Goal: Task Accomplishment & Management: Contribute content

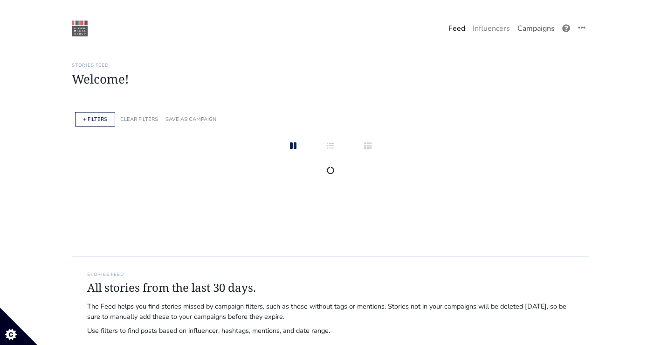
click at [551, 30] on link "Campaigns" at bounding box center [536, 28] width 45 height 19
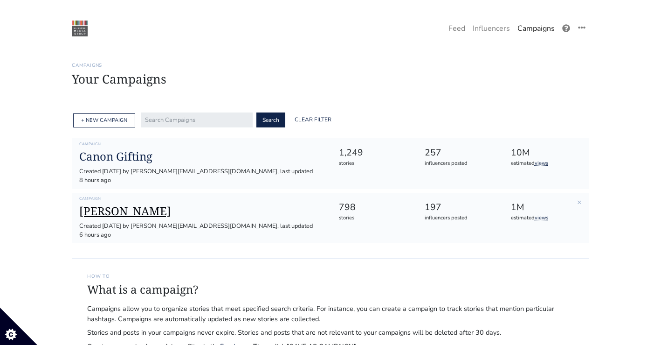
click at [128, 204] on h1 "[PERSON_NAME]" at bounding box center [201, 211] width 244 height 14
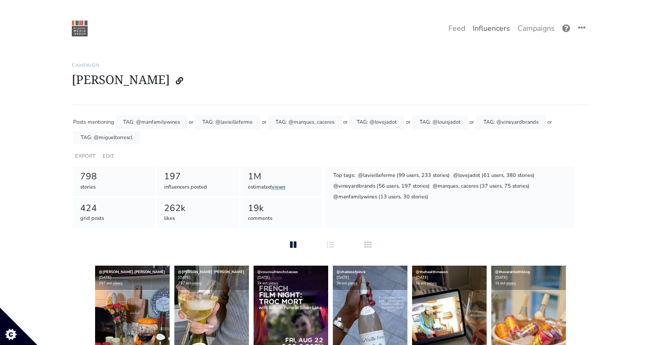
click at [469, 28] on link "Influencers" at bounding box center [491, 28] width 45 height 19
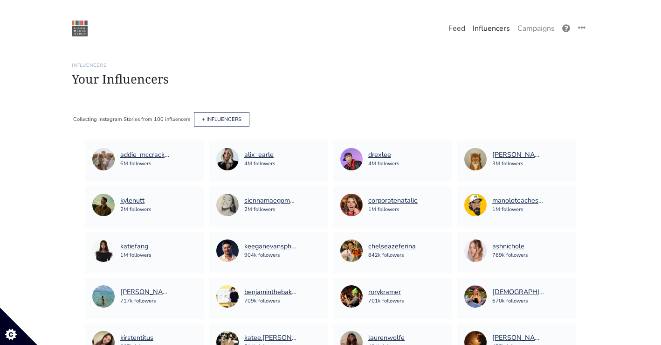
click at [457, 34] on link "Feed" at bounding box center [457, 28] width 24 height 19
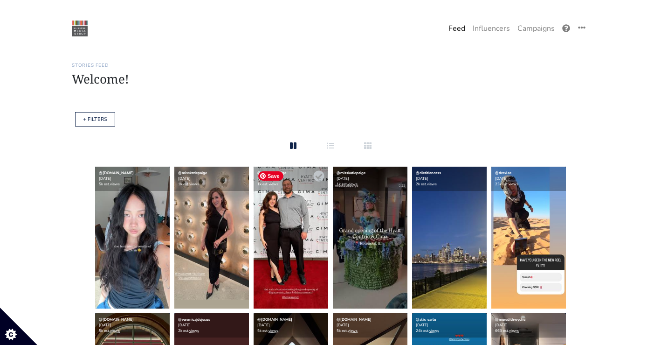
click at [308, 251] on img at bounding box center [291, 237] width 75 height 142
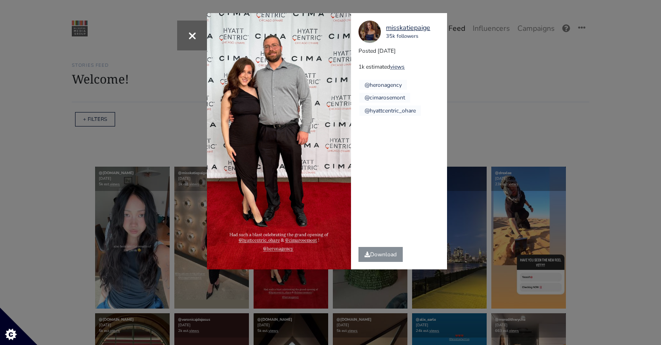
click at [506, 130] on div "× misskatiepaige 35k followers Posted [DATE] 1k estimated views @heronagency @c…" at bounding box center [330, 172] width 661 height 345
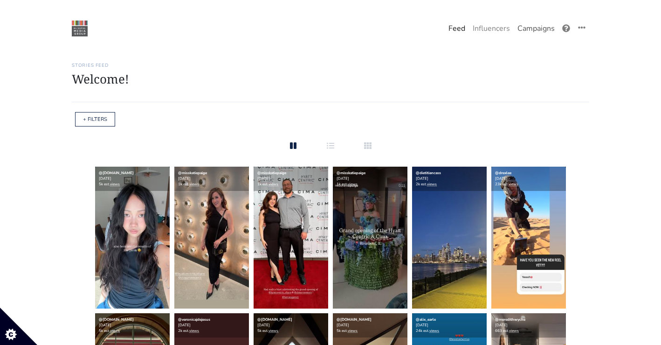
click at [541, 31] on link "Campaigns" at bounding box center [536, 28] width 45 height 19
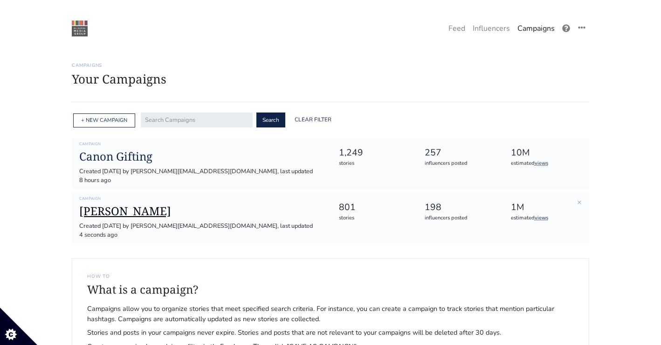
click at [110, 204] on h1 "[PERSON_NAME]" at bounding box center [201, 211] width 244 height 14
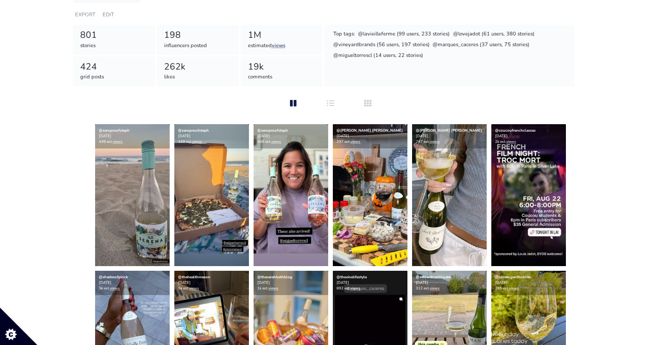
scroll to position [143, 0]
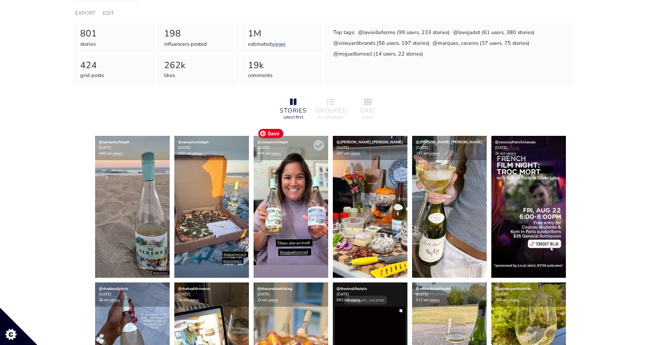
click at [323, 197] on img at bounding box center [291, 207] width 75 height 142
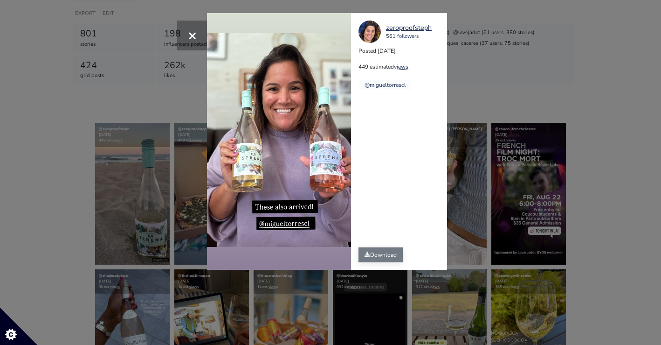
click at [388, 253] on link "Download" at bounding box center [381, 254] width 44 height 15
click at [528, 243] on div "× zeroproofsteph 561 followers Posted 2025-08-26 449 estimated views @migueltor…" at bounding box center [330, 172] width 661 height 345
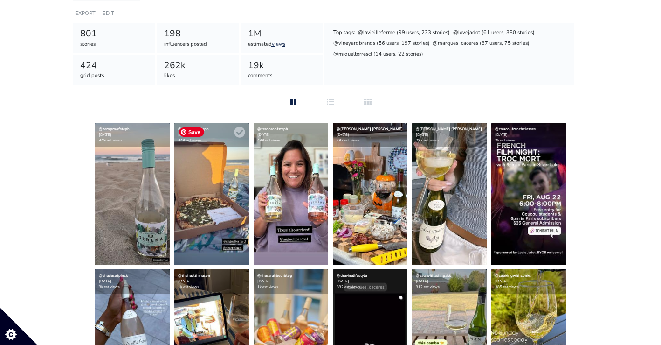
click at [214, 237] on img at bounding box center [211, 194] width 75 height 142
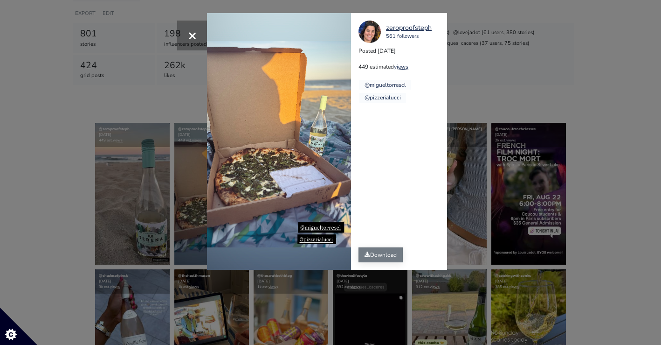
click at [383, 252] on link "Download" at bounding box center [381, 254] width 44 height 15
click at [103, 200] on div "× zeroproofsteph 561 followers Posted 2025-08-26 449 estimated views @migueltor…" at bounding box center [330, 172] width 661 height 345
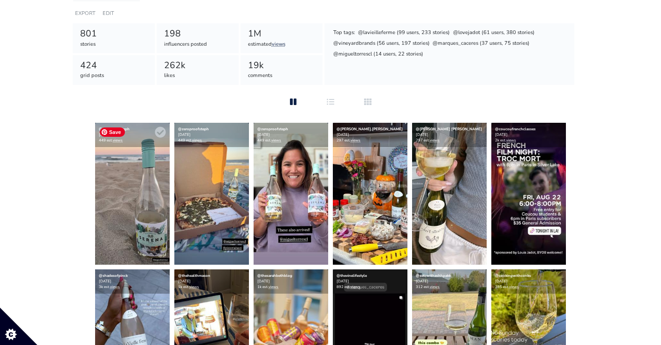
click at [140, 248] on img at bounding box center [132, 194] width 75 height 142
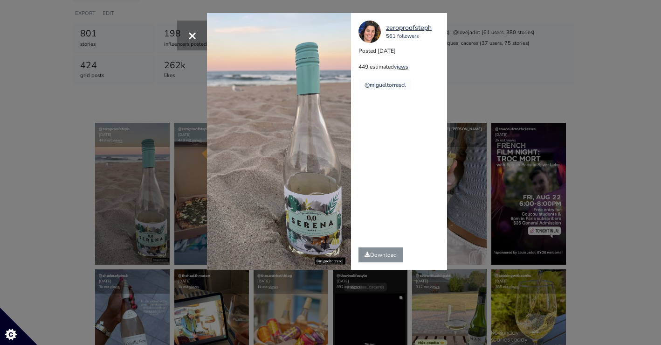
click at [384, 246] on div "Download" at bounding box center [380, 255] width 59 height 30
click at [379, 255] on link "Download" at bounding box center [381, 254] width 44 height 15
click at [504, 204] on div "× zeroproofsteph 561 followers Posted 2025-08-26 449 estimated views @migueltor…" at bounding box center [330, 172] width 661 height 345
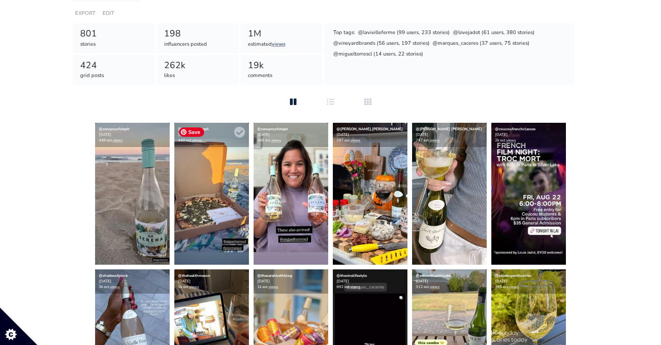
click at [213, 218] on img at bounding box center [211, 194] width 75 height 142
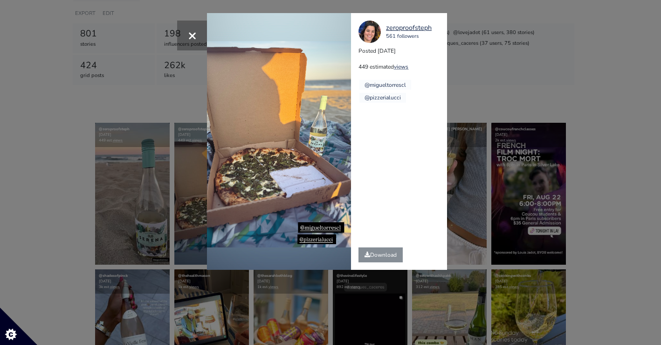
drag, startPoint x: 544, startPoint y: 213, endPoint x: 442, endPoint y: 221, distance: 102.0
click at [544, 213] on div "× zeroproofsteph 561 followers Posted 2025-08-26 449 estimated views @migueltor…" at bounding box center [330, 172] width 661 height 345
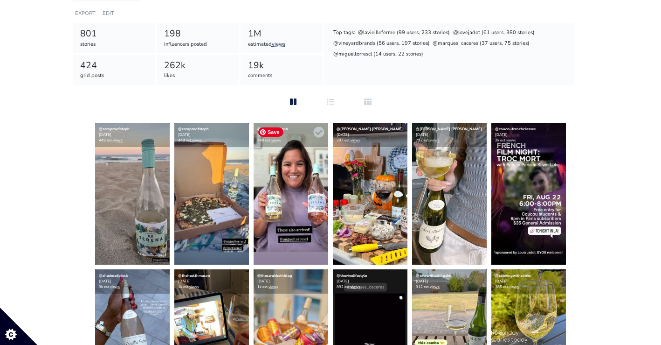
click at [324, 214] on img at bounding box center [291, 194] width 75 height 142
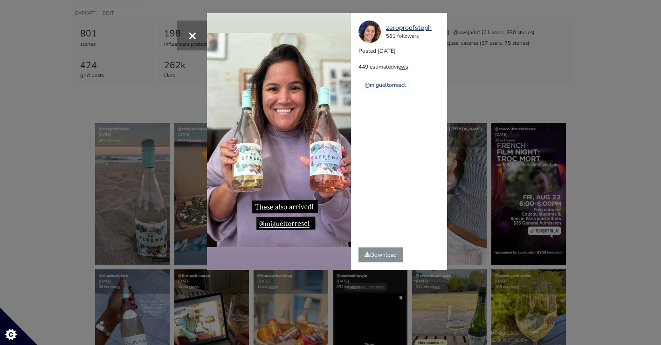
click at [563, 203] on div "× zeroproofsteph 561 followers Posted 2025-08-26 449 estimated views @migueltor…" at bounding box center [330, 172] width 661 height 345
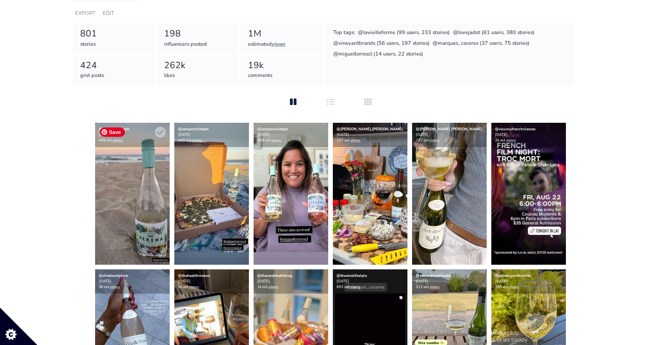
click at [139, 193] on img at bounding box center [132, 194] width 75 height 142
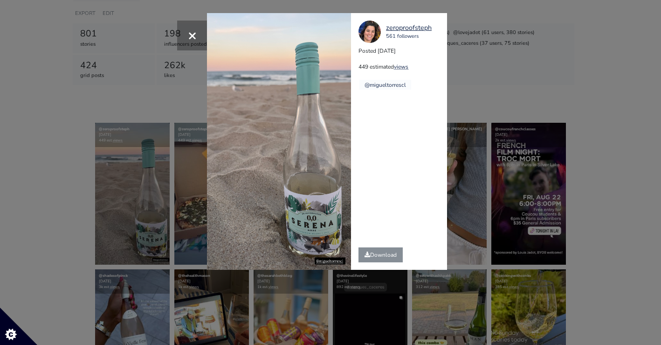
click at [86, 193] on div "× zeroproofsteph 561 followers Posted 2025-08-26 449 estimated views @migueltor…" at bounding box center [330, 172] width 661 height 345
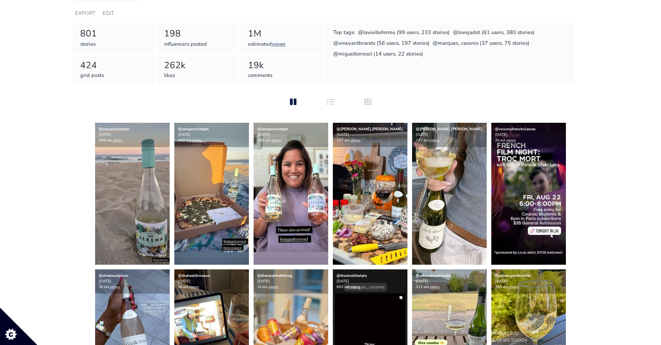
scroll to position [0, 0]
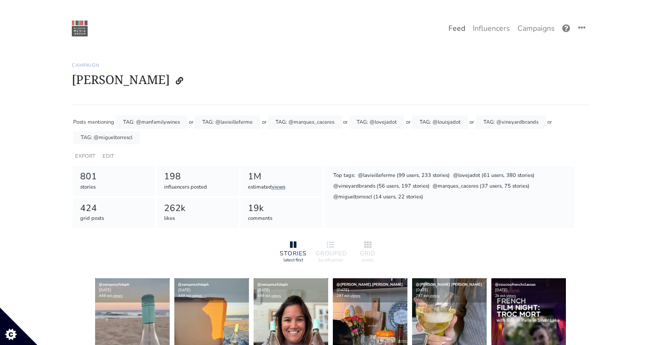
click at [467, 28] on link "Feed" at bounding box center [457, 28] width 24 height 19
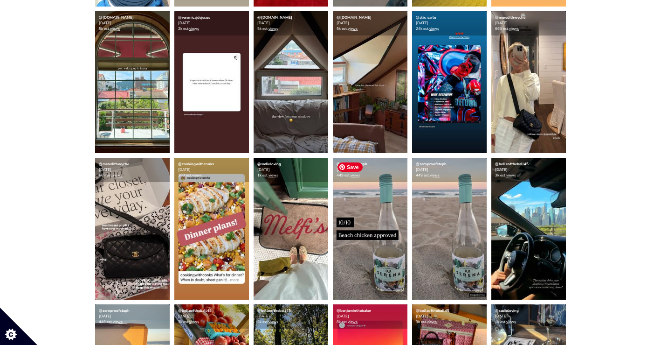
scroll to position [304, 0]
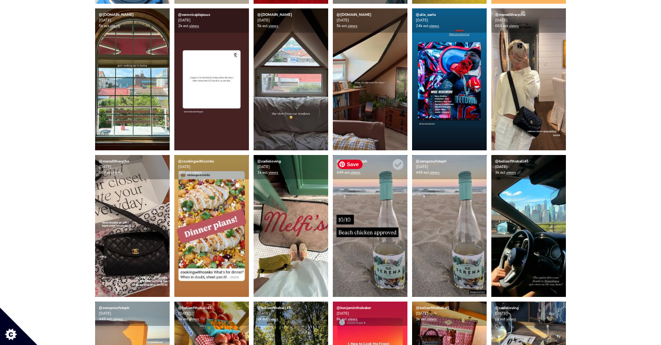
click at [407, 233] on img at bounding box center [370, 226] width 75 height 142
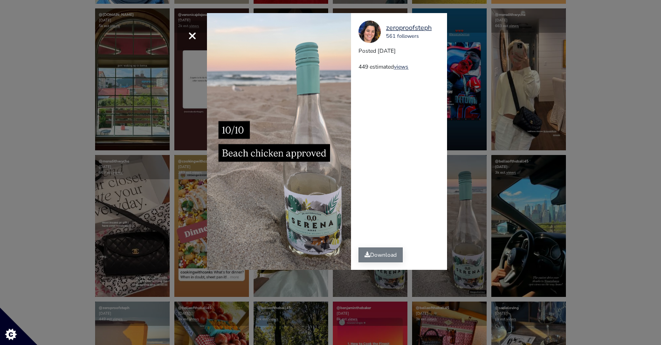
click at [388, 262] on link "Download" at bounding box center [381, 254] width 44 height 15
click at [493, 181] on div "× zeroproofsteph 561 followers Posted 2025-08-26 449 estimated views" at bounding box center [330, 172] width 661 height 345
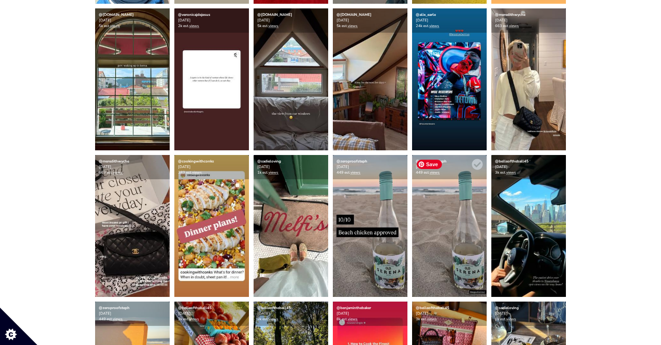
click at [449, 198] on img at bounding box center [449, 226] width 75 height 142
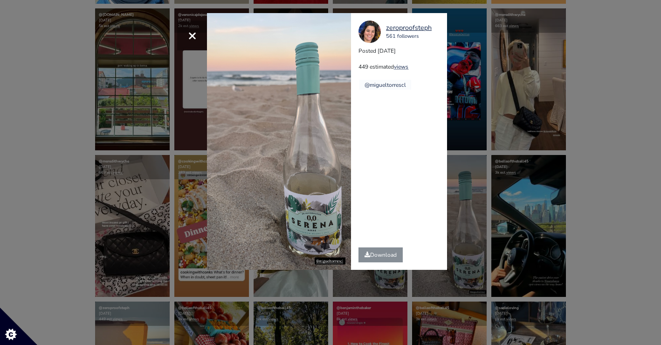
click at [528, 201] on div "× zeroproofsteph 561 followers Posted 2025-08-26 449 estimated views @migueltor…" at bounding box center [330, 172] width 661 height 345
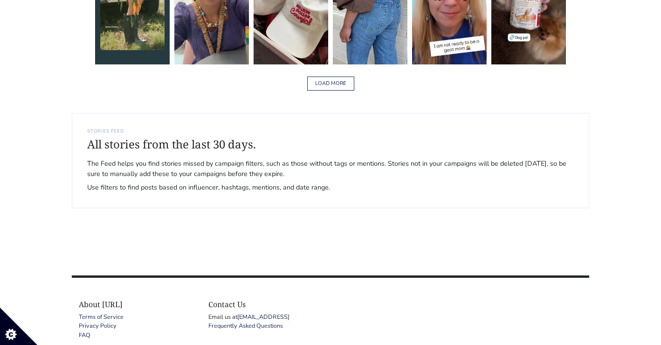
scroll to position [1536, 0]
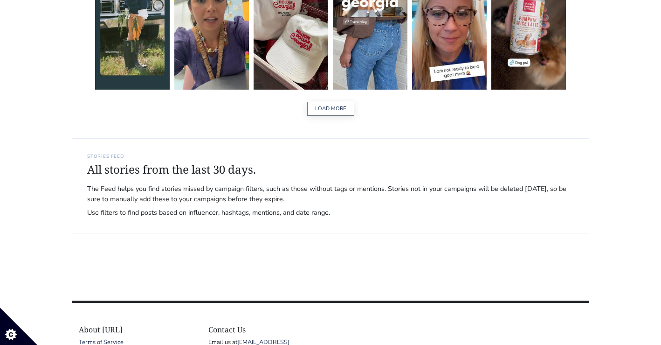
click at [336, 102] on button "LOAD MORE" at bounding box center [330, 109] width 47 height 14
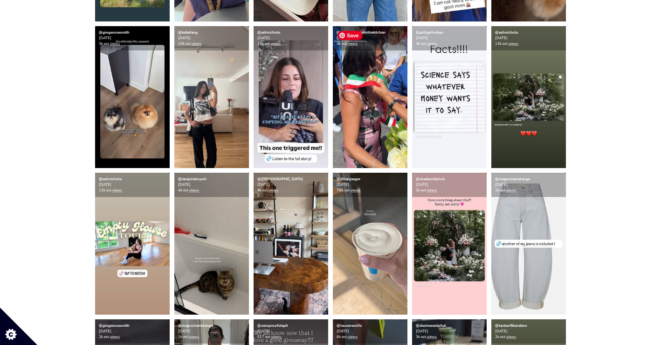
scroll to position [1605, 0]
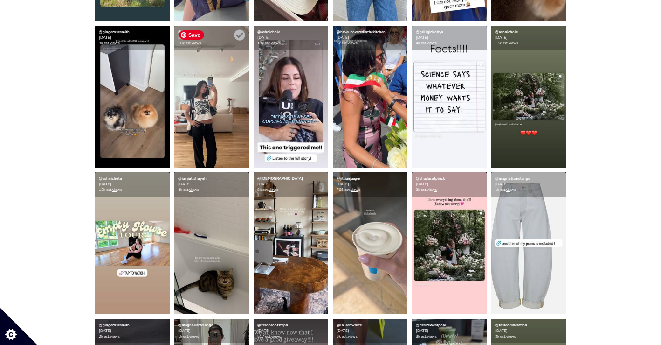
click at [211, 124] on img at bounding box center [211, 97] width 75 height 142
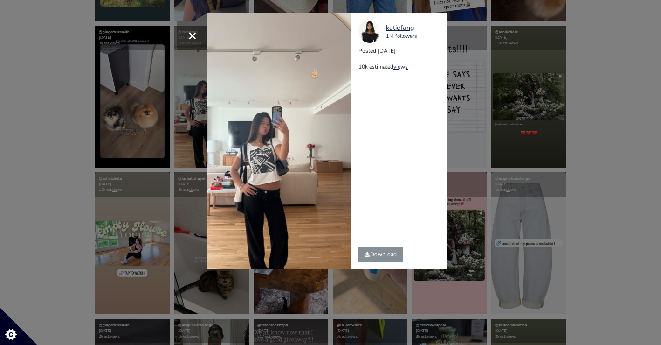
click at [142, 183] on div "× katiefang 1M followers Posted 2025-08-26 10k estimated views" at bounding box center [330, 172] width 661 height 345
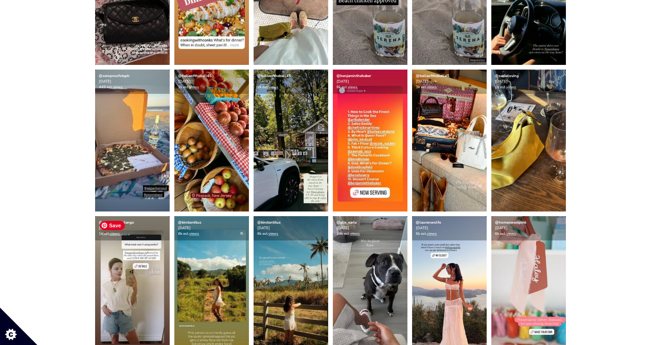
scroll to position [525, 0]
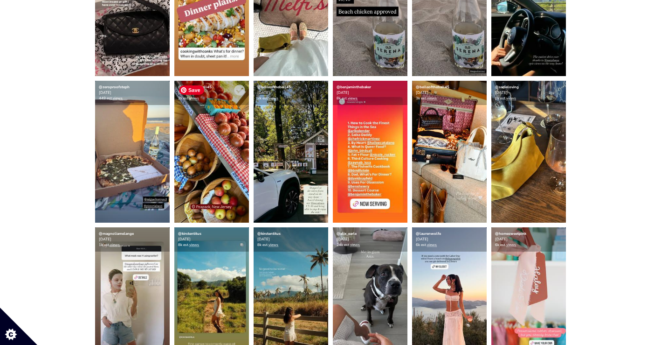
click at [194, 175] on img at bounding box center [211, 152] width 75 height 142
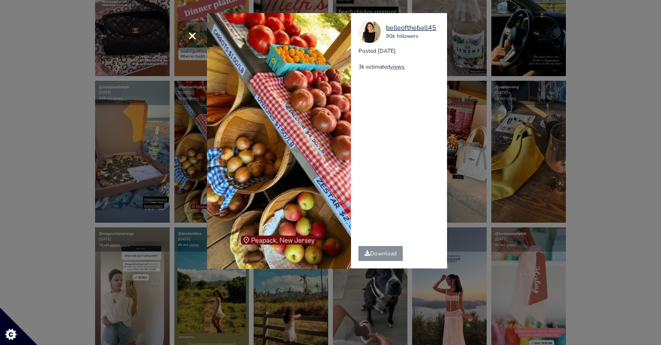
click at [76, 137] on div "× Your browser does not support HTML5 video. belleoftheball45 90k followers Pos…" at bounding box center [330, 172] width 661 height 345
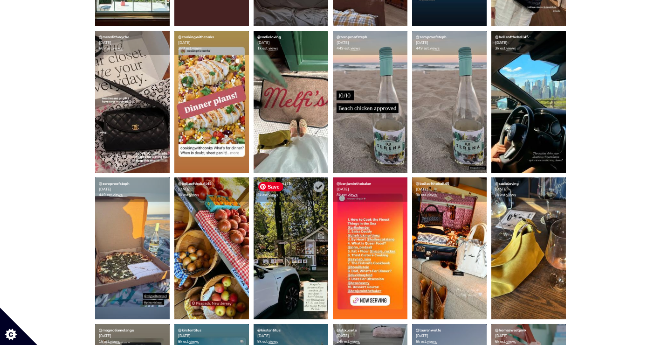
scroll to position [401, 0]
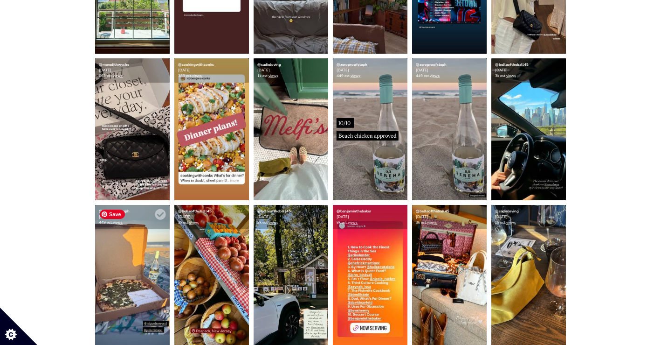
click at [137, 286] on img at bounding box center [132, 276] width 75 height 142
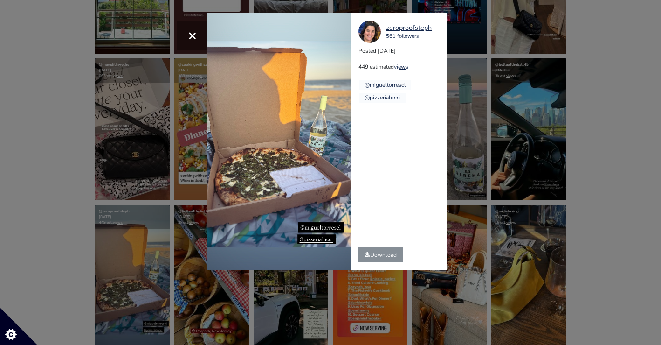
click at [70, 268] on div "× zeroproofsteph 561 followers Posted 2025-08-26 449 estimated views @migueltor…" at bounding box center [330, 172] width 661 height 345
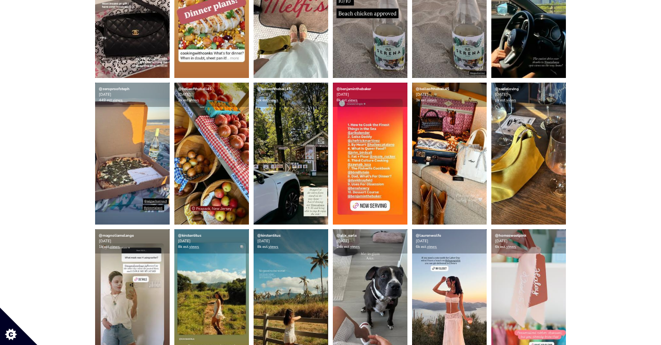
scroll to position [524, 0]
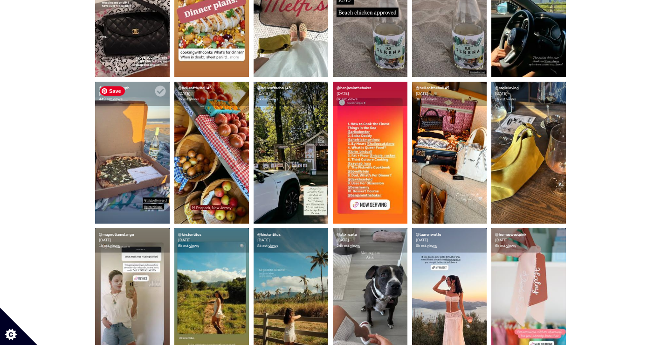
click at [146, 169] on img at bounding box center [132, 153] width 75 height 142
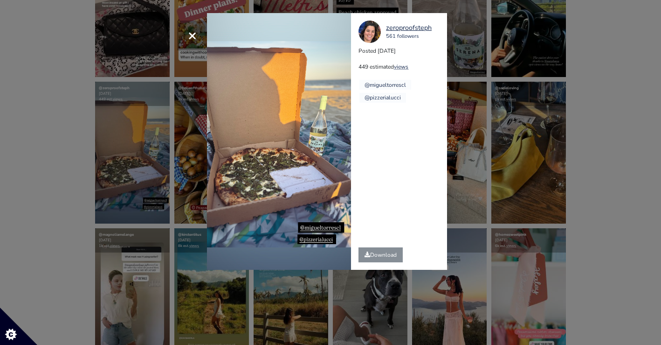
click at [455, 195] on div "× zeroproofsteph 561 followers Posted 2025-08-26 449 estimated views @migueltor…" at bounding box center [330, 172] width 661 height 345
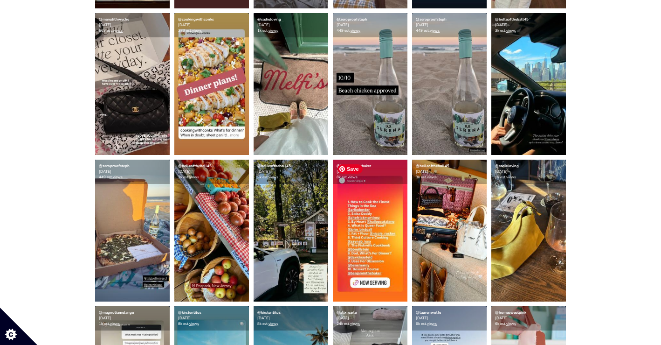
scroll to position [438, 0]
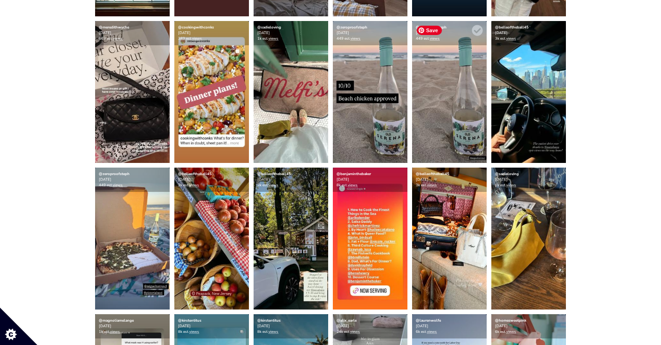
click at [427, 141] on img at bounding box center [449, 92] width 75 height 142
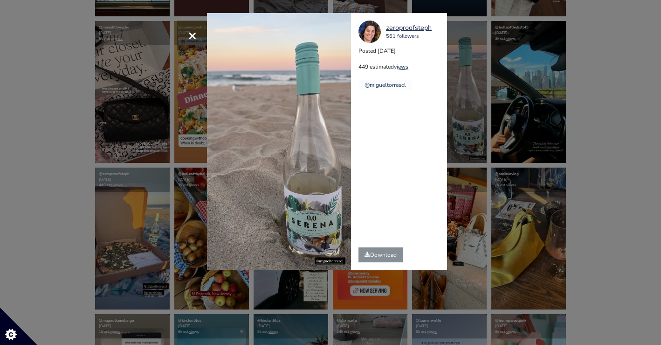
click at [562, 177] on div "× zeroproofsteph 561 followers Posted 2025-08-26 449 estimated views @migueltor…" at bounding box center [330, 172] width 661 height 345
click at [510, 147] on div "× zeroproofsteph 561 followers Posted 2025-08-26 449 estimated views @migueltor…" at bounding box center [330, 172] width 661 height 345
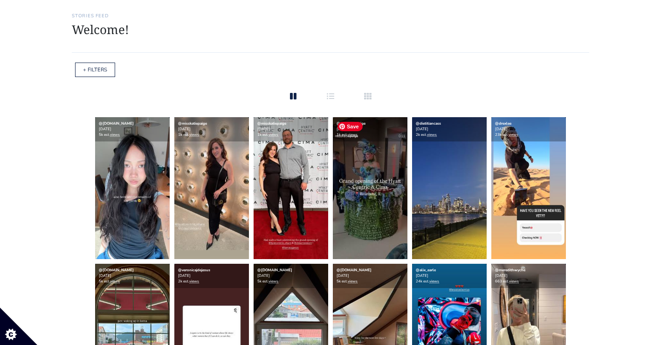
scroll to position [0, 0]
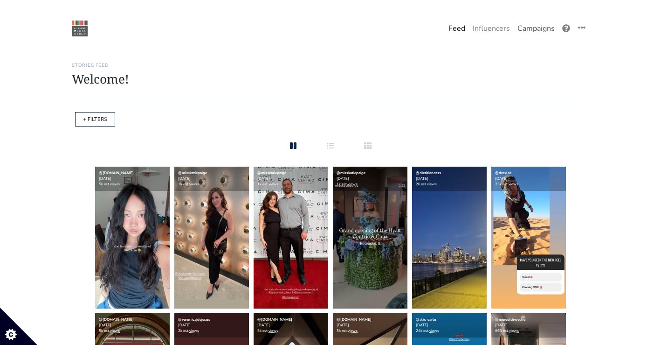
click at [551, 25] on link "Campaigns" at bounding box center [536, 28] width 45 height 19
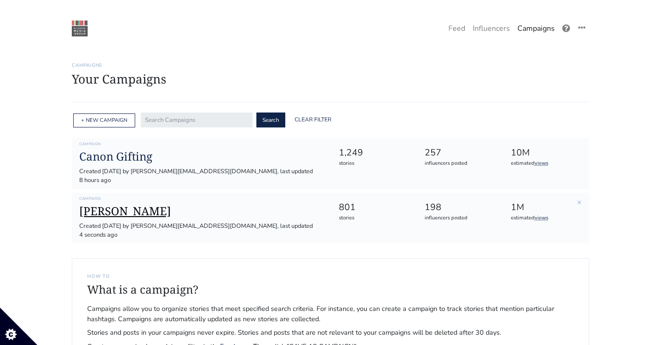
click at [109, 204] on h1 "[PERSON_NAME]" at bounding box center [201, 211] width 244 height 14
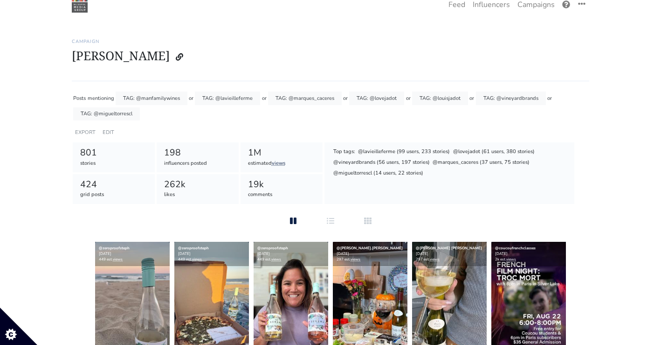
scroll to position [33, 0]
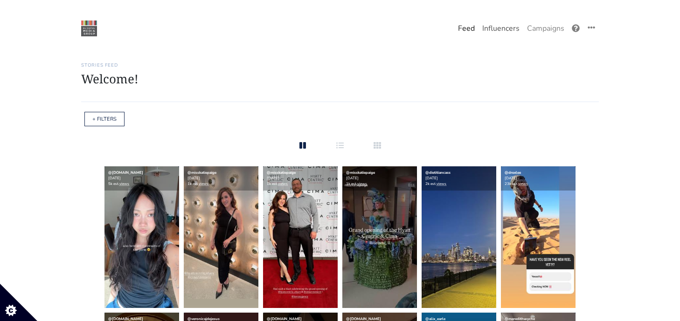
click at [493, 33] on link "Influencers" at bounding box center [500, 28] width 45 height 19
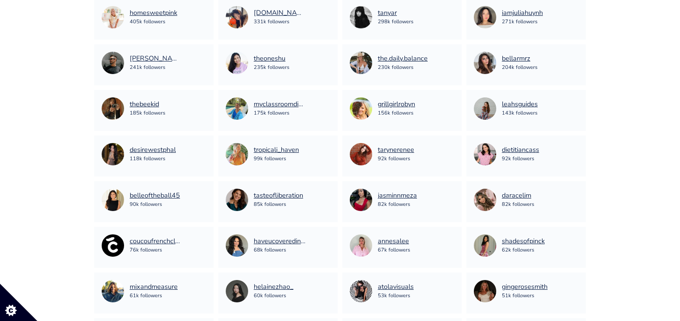
scroll to position [735, 0]
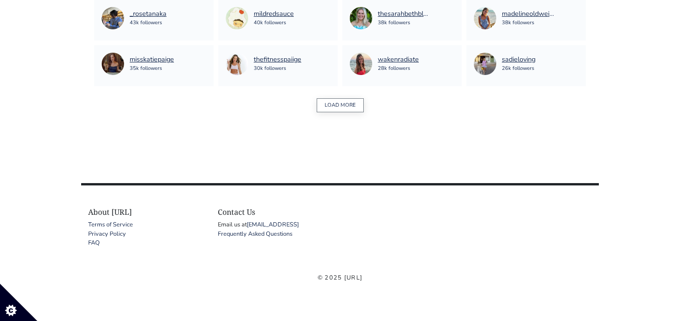
click at [336, 107] on button "LOAD MORE" at bounding box center [340, 105] width 47 height 14
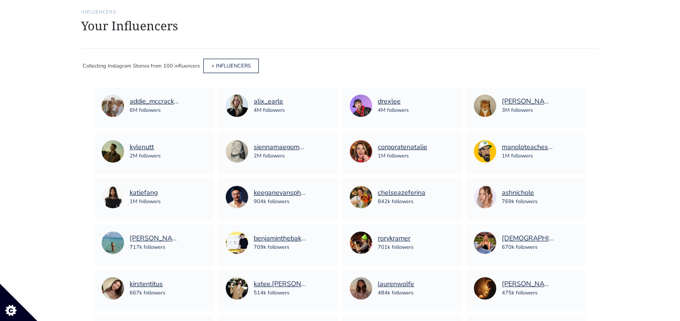
scroll to position [0, 0]
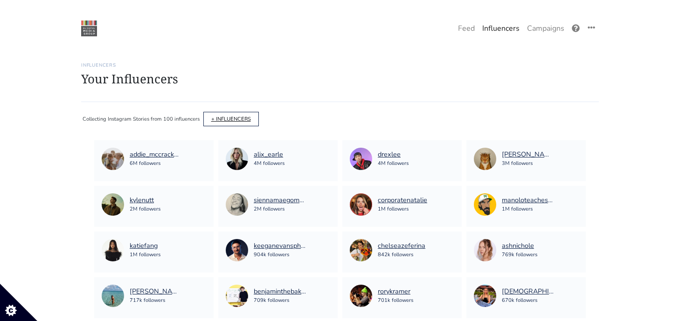
click at [244, 117] on link "+ INFLUENCERS" at bounding box center [231, 119] width 40 height 7
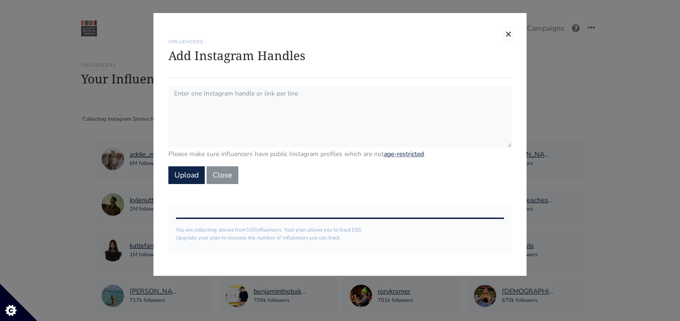
click at [508, 34] on span "×" at bounding box center [508, 33] width 7 height 15
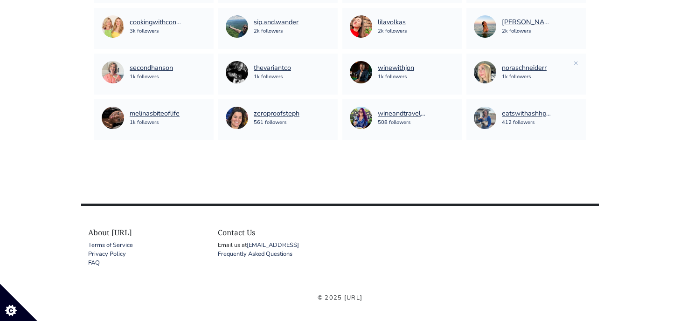
scroll to position [1138, 0]
click at [577, 62] on link "×" at bounding box center [575, 62] width 5 height 10
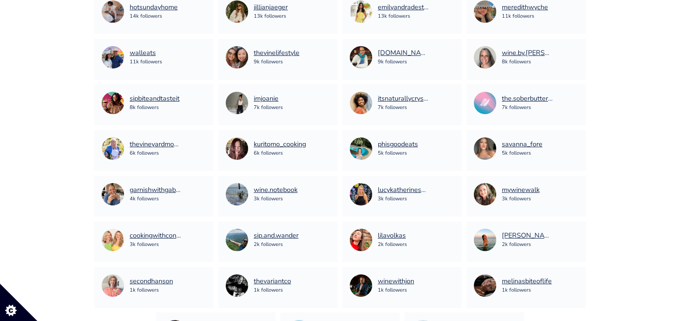
scroll to position [924, 0]
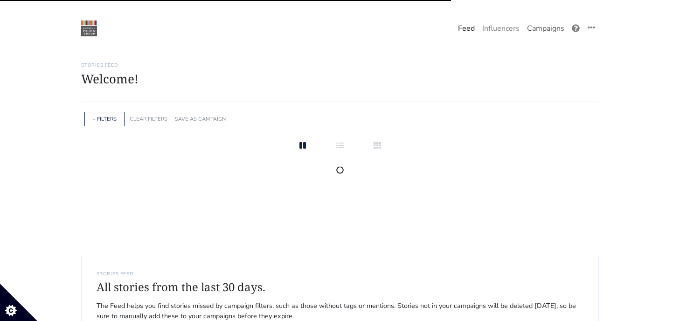
click at [548, 27] on link "Campaigns" at bounding box center [545, 28] width 45 height 19
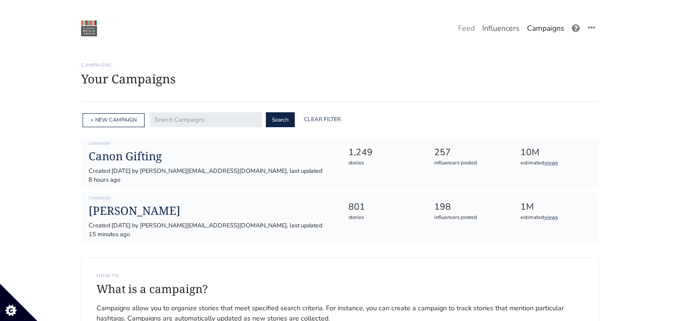
click at [497, 25] on link "Influencers" at bounding box center [500, 28] width 45 height 19
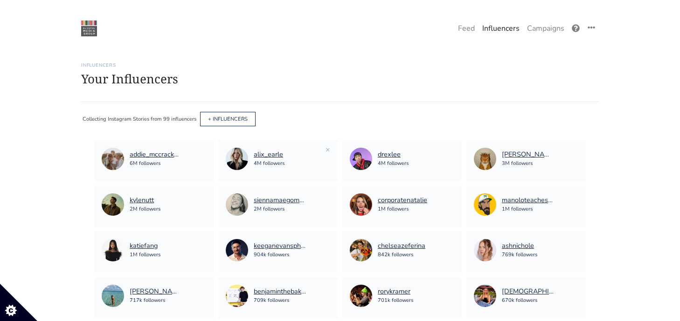
scroll to position [57, 0]
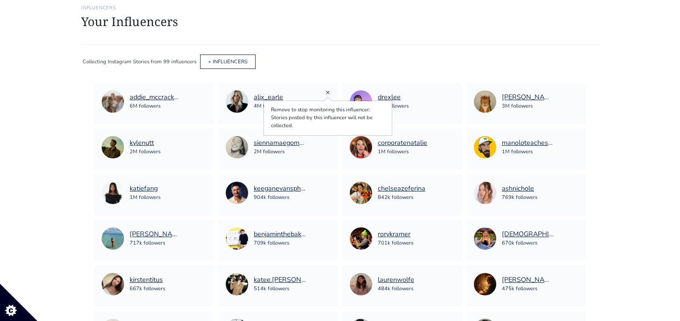
click at [327, 91] on link "×" at bounding box center [327, 92] width 5 height 10
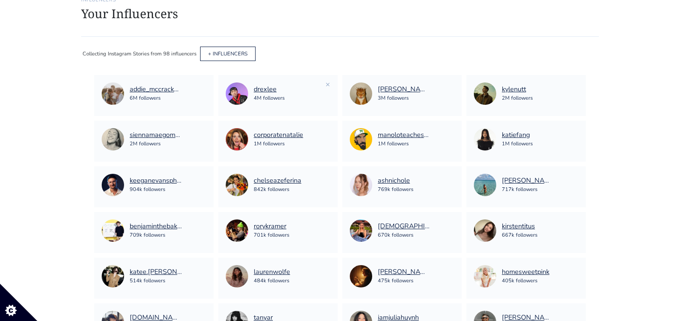
scroll to position [63, 0]
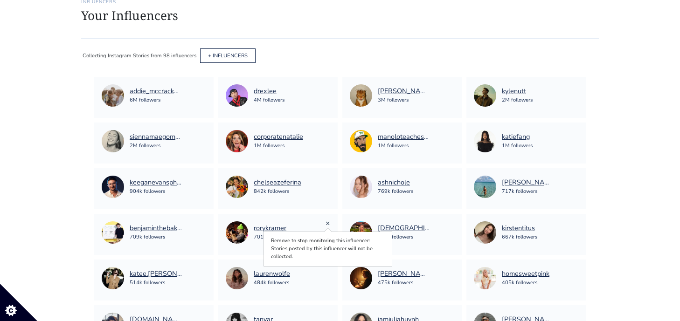
click at [326, 220] on link "×" at bounding box center [327, 223] width 5 height 10
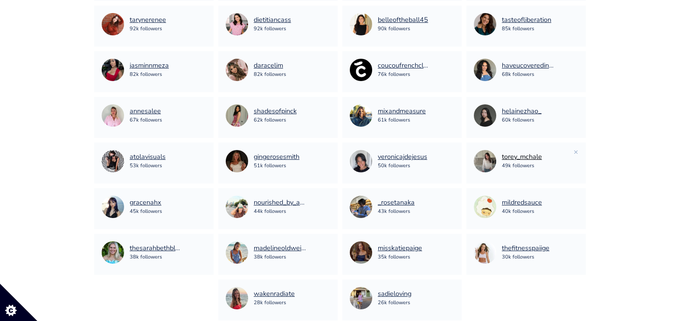
scroll to position [499, 0]
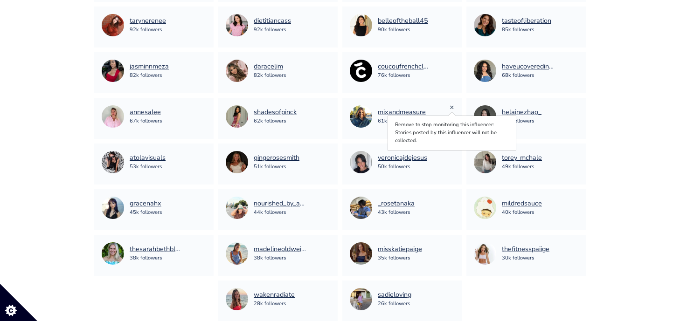
click at [450, 107] on link "×" at bounding box center [451, 107] width 5 height 10
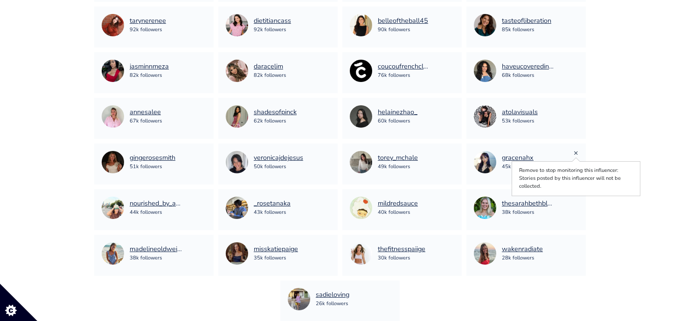
click at [575, 152] on link "×" at bounding box center [575, 153] width 5 height 10
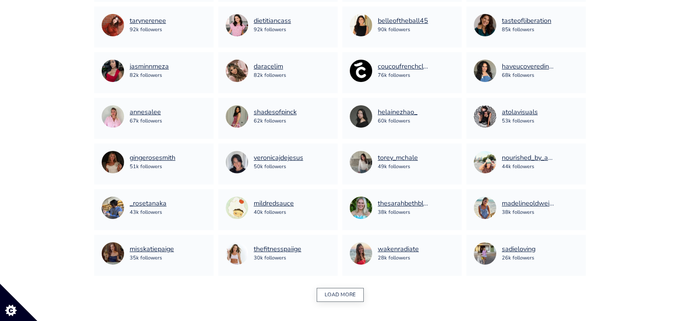
click at [322, 288] on button "LOAD MORE" at bounding box center [340, 295] width 47 height 14
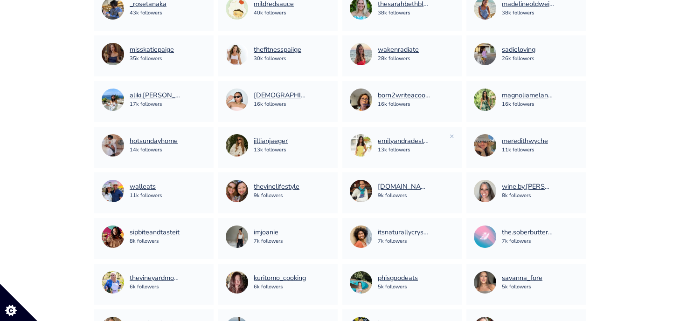
scroll to position [698, 0]
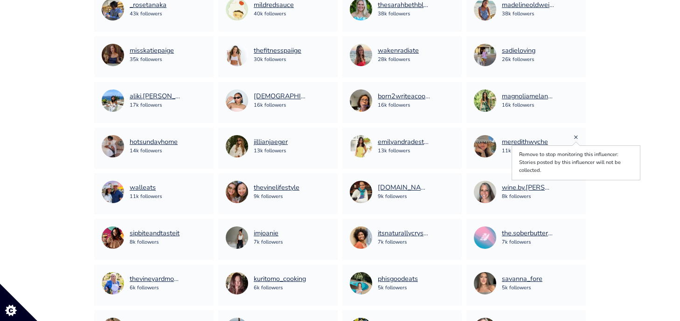
click at [575, 134] on link "×" at bounding box center [575, 137] width 5 height 10
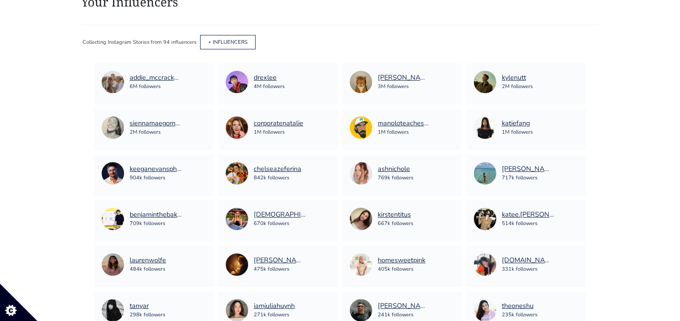
scroll to position [62, 0]
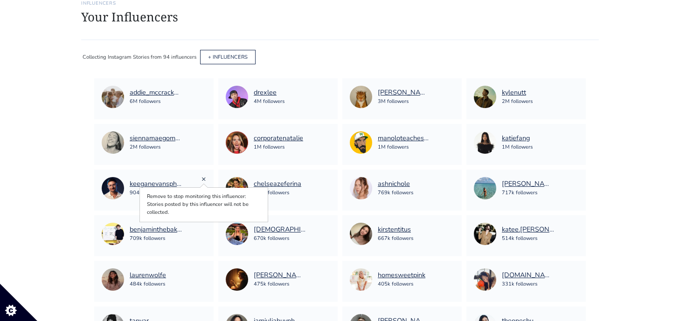
click at [205, 179] on link "×" at bounding box center [203, 179] width 5 height 10
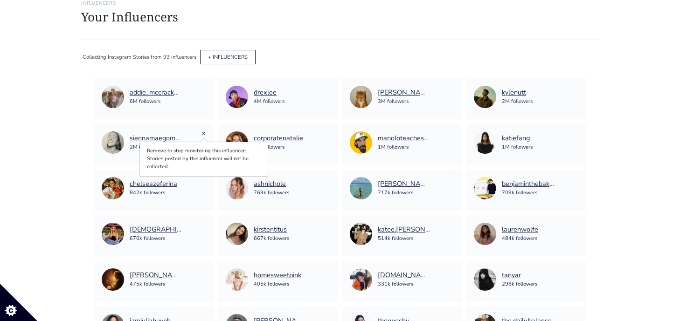
click at [204, 132] on link "×" at bounding box center [203, 133] width 5 height 10
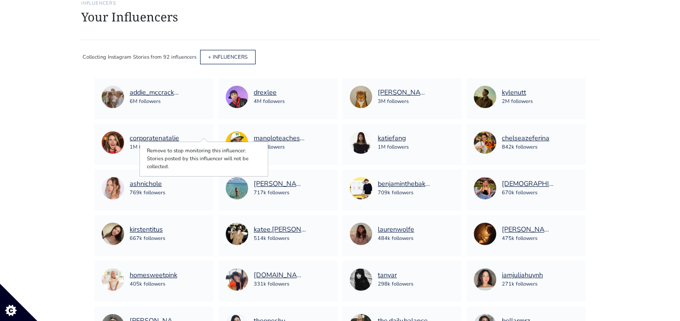
scroll to position [0, 0]
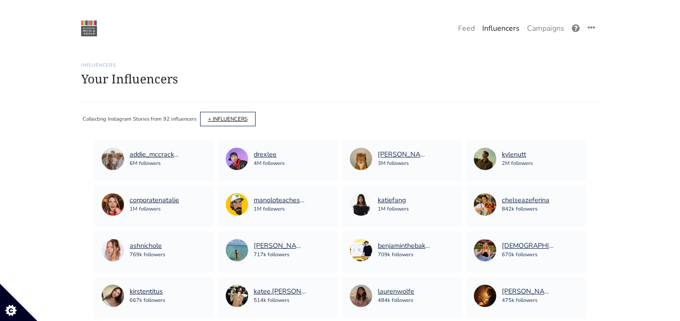
click at [220, 117] on link "+ INFLUENCERS" at bounding box center [228, 119] width 40 height 7
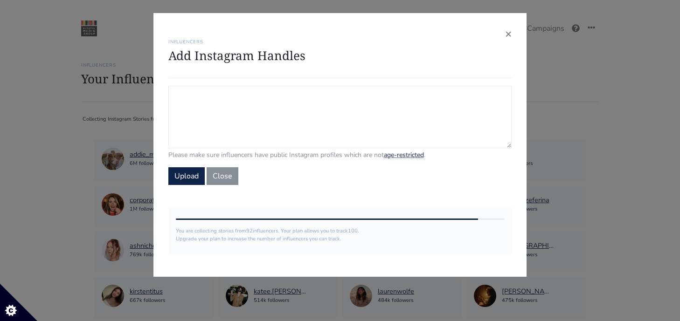
click at [208, 117] on textarea "Campaign Influencers (optional) Only stories from these influencers will be inc…" at bounding box center [339, 117] width 343 height 62
paste textarea "uncorked_engineer wineandtravelwithdonna eatswithashhpakk born2writeacookbook c…"
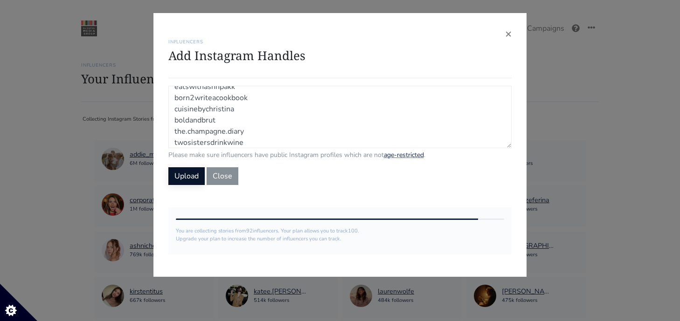
type textarea "uncorked_engineer wineandtravelwithdonna eatswithashhpakk born2writeacookbook c…"
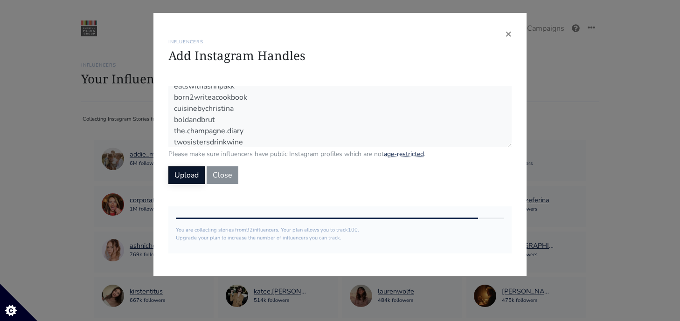
scroll to position [30, 0]
click at [200, 171] on button "Upload" at bounding box center [186, 175] width 36 height 18
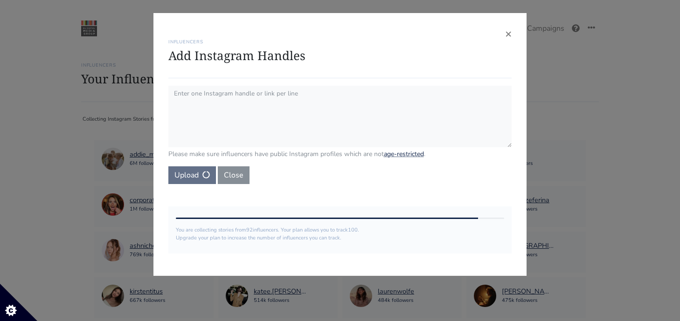
scroll to position [0, 0]
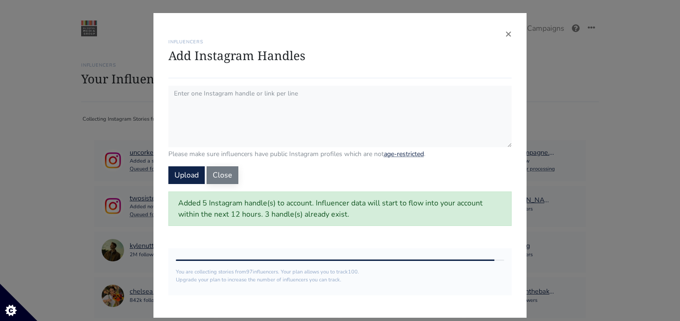
click at [224, 170] on button "Close" at bounding box center [223, 175] width 32 height 18
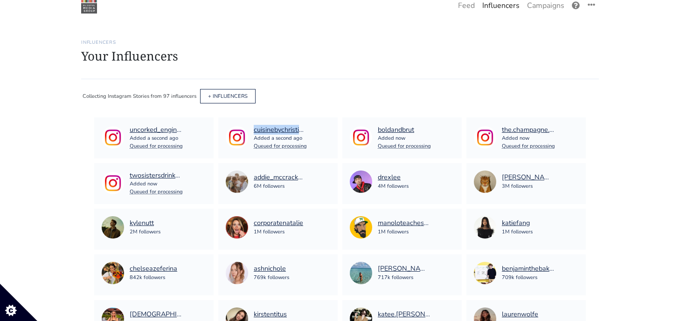
scroll to position [24, 0]
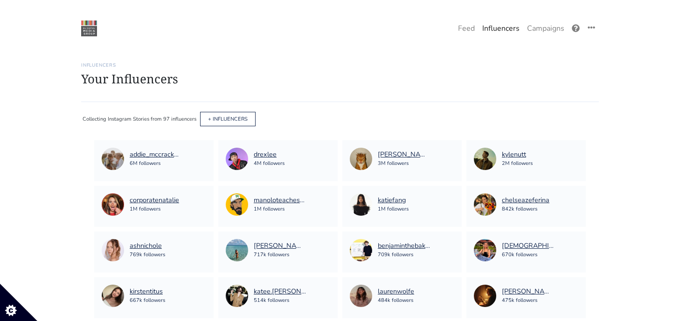
scroll to position [49, 0]
